Goal: Transaction & Acquisition: Purchase product/service

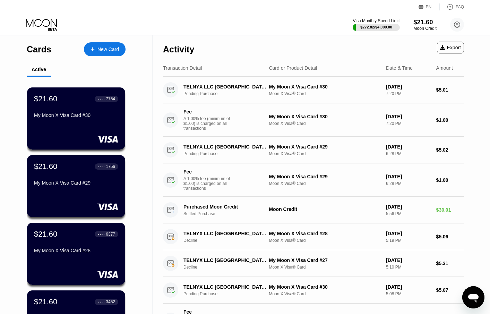
click at [423, 22] on div "$21.60" at bounding box center [425, 21] width 23 height 7
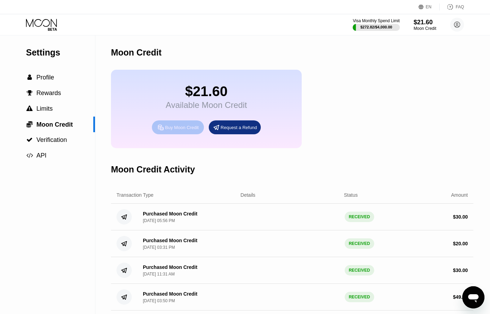
click at [188, 128] on div "Buy Moon Credit" at bounding box center [178, 127] width 52 height 14
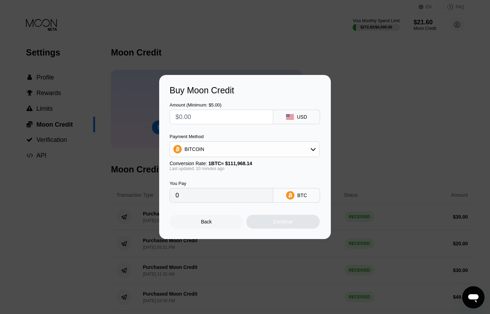
drag, startPoint x: 222, startPoint y: 117, endPoint x: 166, endPoint y: 117, distance: 55.5
click at [166, 117] on div "Buy Moon Credit Amount (Minimum: $5.00) USD Payment Method BITCOIN Conversion R…" at bounding box center [245, 157] width 172 height 164
type input "$5"
type input "0.00004481"
type input "$50"
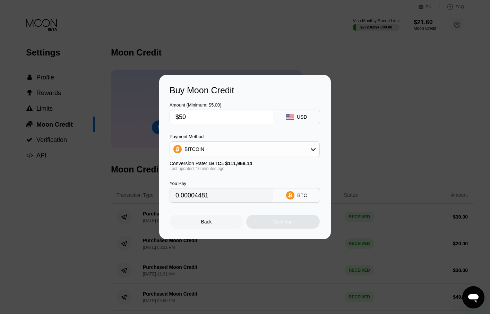
type input "0.00044803"
type input "$50"
click at [297, 226] on div "Continue" at bounding box center [283, 222] width 74 height 14
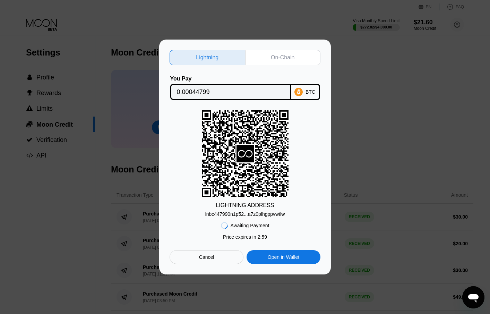
click at [295, 56] on div "On-Chain" at bounding box center [283, 57] width 76 height 15
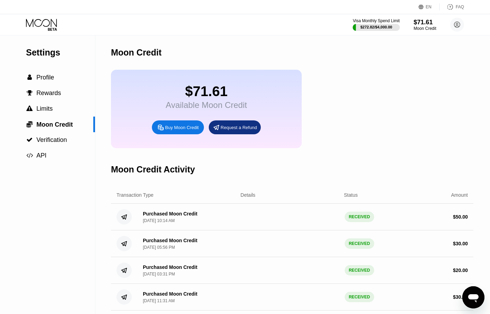
click at [43, 21] on icon at bounding box center [42, 25] width 32 height 12
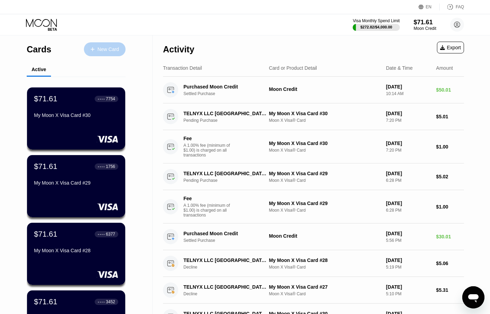
click at [103, 47] on div "New Card" at bounding box center [109, 49] width 22 height 6
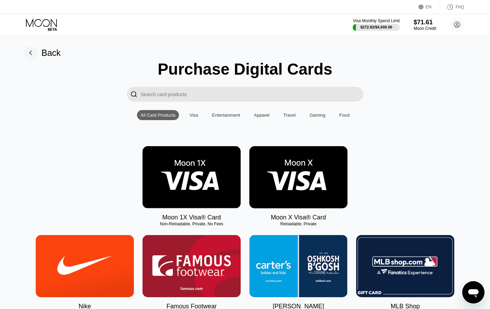
click at [306, 176] on img at bounding box center [298, 177] width 98 height 62
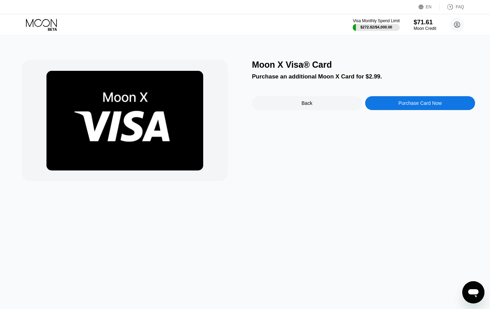
click at [427, 106] on div "Purchase Card Now" at bounding box center [420, 103] width 43 height 6
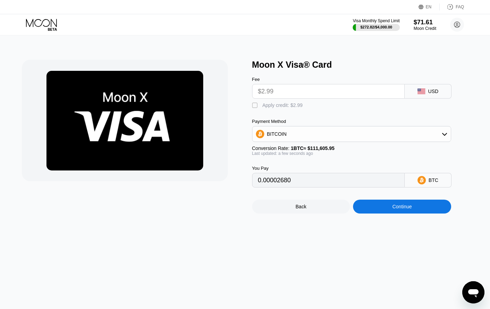
click at [276, 107] on div "Apply credit: $2.99" at bounding box center [283, 105] width 40 height 6
type input "0"
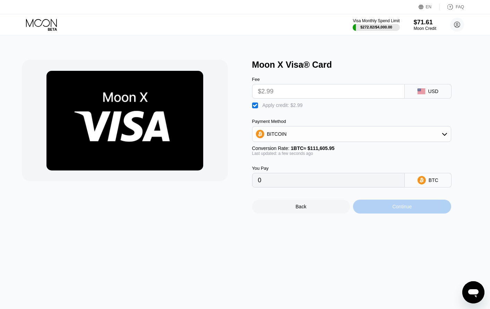
click at [395, 209] on div "Continue" at bounding box center [401, 207] width 19 height 6
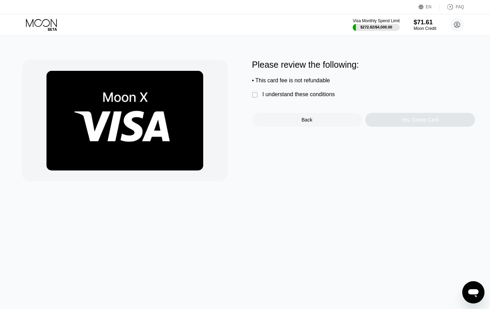
click at [317, 97] on div "I understand these conditions" at bounding box center [299, 94] width 73 height 6
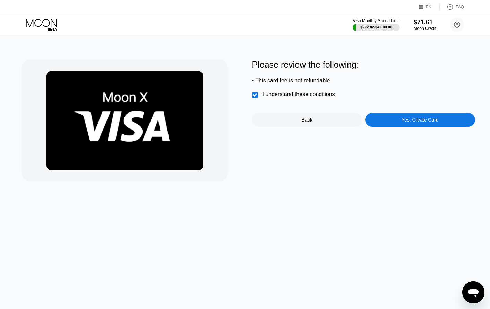
click at [407, 122] on div "Yes, Create Card" at bounding box center [420, 120] width 37 height 6
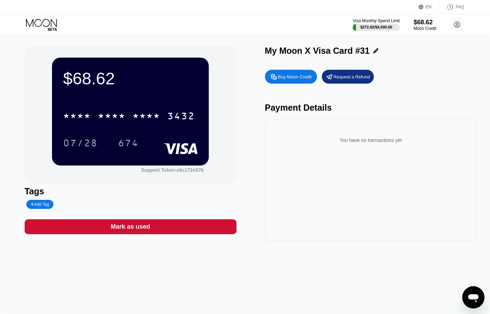
click at [408, 209] on div "You have no transactions yet" at bounding box center [371, 180] width 212 height 121
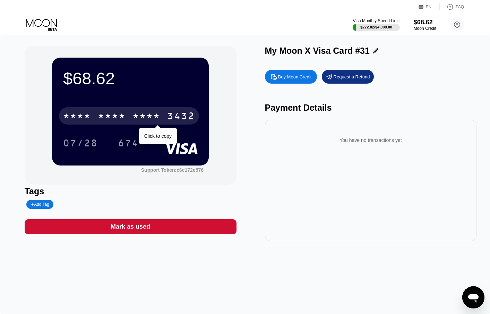
click at [148, 114] on div "* * * *" at bounding box center [147, 116] width 28 height 11
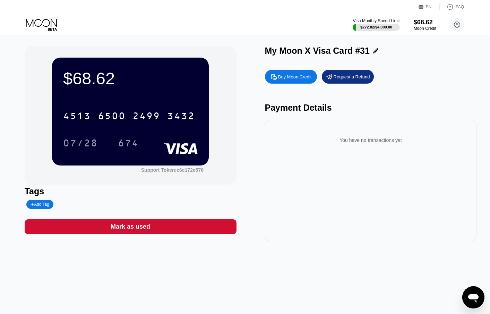
click at [363, 259] on div "$68.62 4513 6500 2499 3432 07/28 674 Support Token: c6c172e576 Tags Add Tag Mar…" at bounding box center [245, 174] width 490 height 279
click at [30, 18] on div "Visa Monthly Spend Limit $272.82 / $4,000.00 $68.62 Moon Credit yowandy perez e…" at bounding box center [245, 24] width 490 height 21
click at [38, 23] on icon at bounding box center [42, 25] width 32 height 12
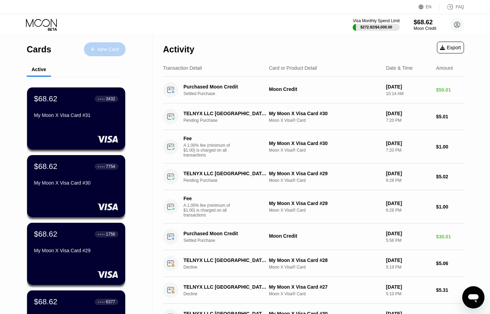
click at [95, 48] on div at bounding box center [96, 49] width 3 height 6
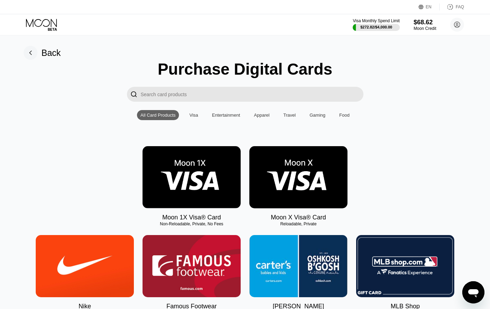
click at [309, 174] on img at bounding box center [298, 177] width 98 height 62
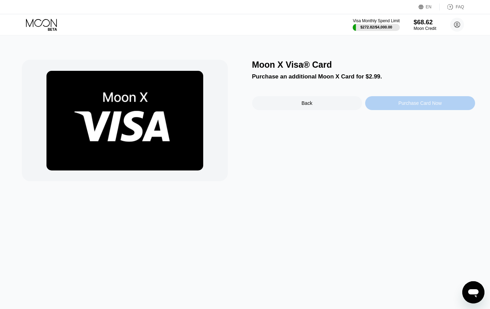
click at [395, 103] on div "Purchase Card Now" at bounding box center [420, 103] width 110 height 14
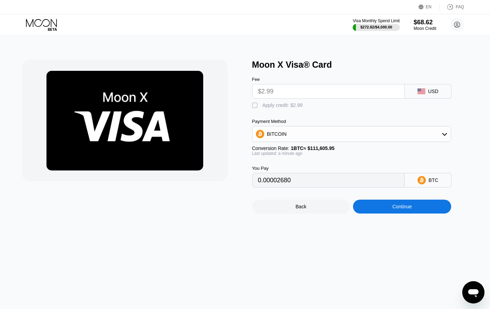
click at [295, 112] on div "Fee $2.99 USD  Apply credit: $2.99 Payment Method BITCOIN Conversion Rate: 1 B…" at bounding box center [363, 129] width 222 height 118
click at [298, 108] on div "Apply credit: $2.99" at bounding box center [283, 105] width 40 height 6
type input "0"
click at [416, 213] on div "Continue" at bounding box center [402, 207] width 98 height 14
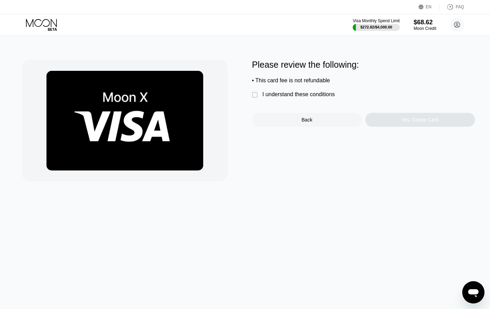
click at [308, 98] on div "I understand these conditions" at bounding box center [299, 94] width 73 height 6
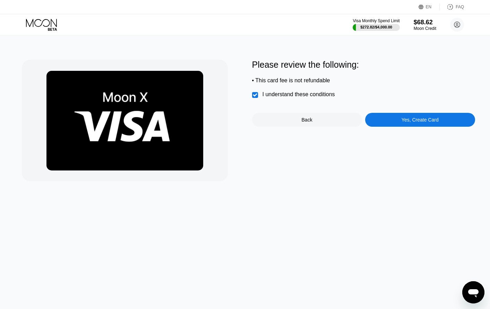
click at [421, 122] on div "Yes, Create Card" at bounding box center [420, 120] width 37 height 6
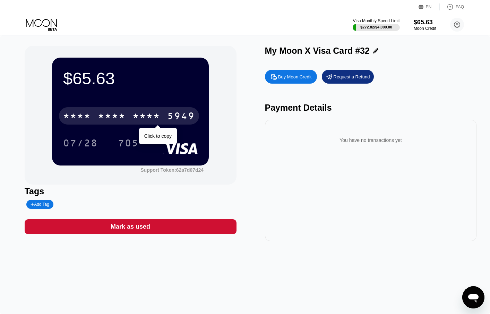
click at [130, 114] on div "* * * * * * * * * * * * 5949" at bounding box center [129, 115] width 140 height 17
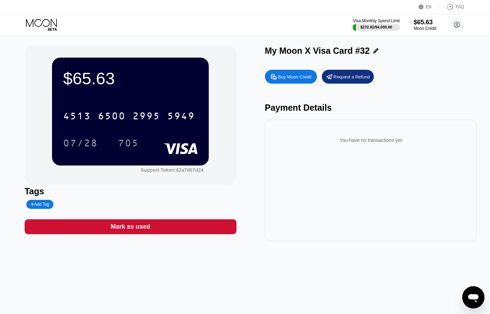
click at [413, 274] on div "$65.63 4513 6500 2995 5949 07/28 705 Support Token: 62a7d07d24 Tags Add Tag Mar…" at bounding box center [245, 174] width 490 height 279
click at [368, 259] on div "$65.63 4513 6500 2995 5949 07/28 705 Support Token: 62a7d07d24 Tags Add Tag Mar…" at bounding box center [245, 174] width 490 height 279
click at [46, 22] on icon at bounding box center [42, 25] width 32 height 12
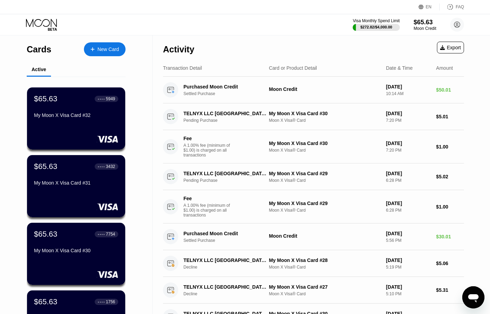
click at [99, 44] on div "New Card" at bounding box center [105, 49] width 42 height 14
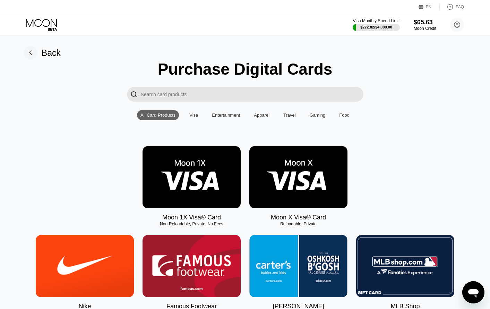
click at [283, 172] on img at bounding box center [298, 177] width 98 height 62
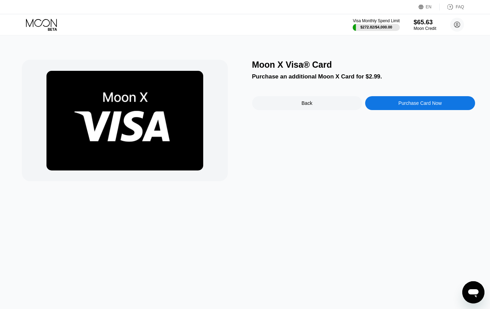
click at [398, 108] on div "Purchase Card Now" at bounding box center [420, 103] width 110 height 14
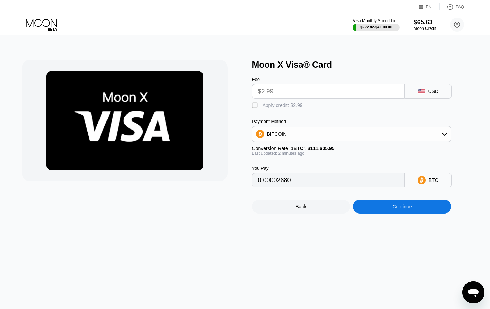
click at [290, 108] on div "Apply credit: $2.99" at bounding box center [283, 105] width 40 height 6
type input "0"
click at [397, 209] on div "Continue" at bounding box center [401, 207] width 19 height 6
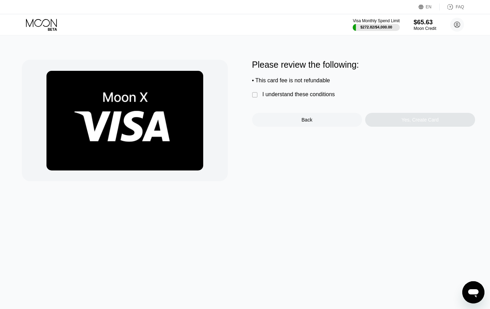
click at [313, 95] on div "I understand these conditions" at bounding box center [299, 94] width 73 height 6
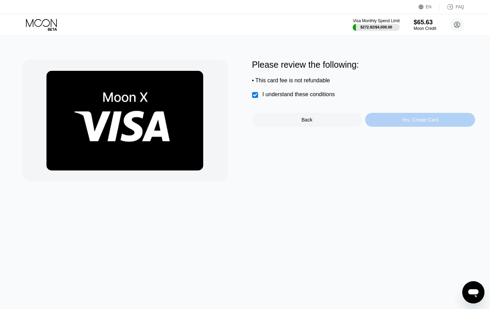
click at [417, 122] on div "Yes, Create Card" at bounding box center [420, 120] width 37 height 6
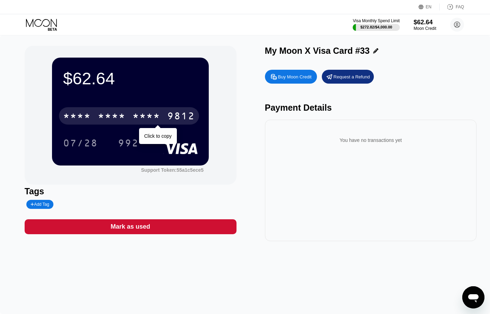
click at [122, 114] on div "* * * *" at bounding box center [112, 116] width 28 height 11
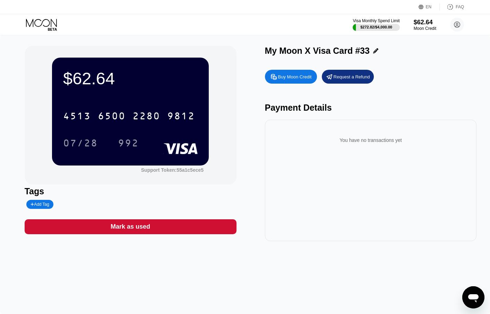
click at [41, 20] on icon at bounding box center [41, 23] width 31 height 8
